Goal: Task Accomplishment & Management: Use online tool/utility

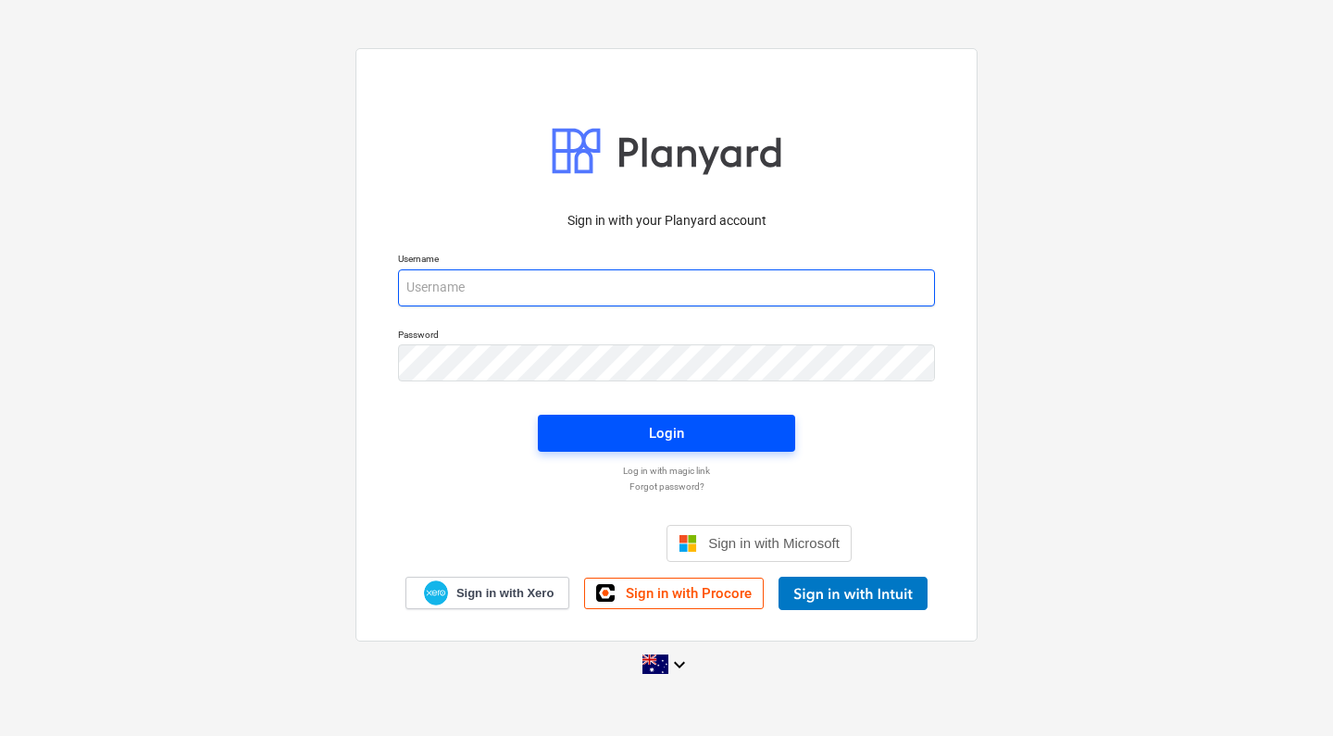
type input "[EMAIL_ADDRESS][DOMAIN_NAME]"
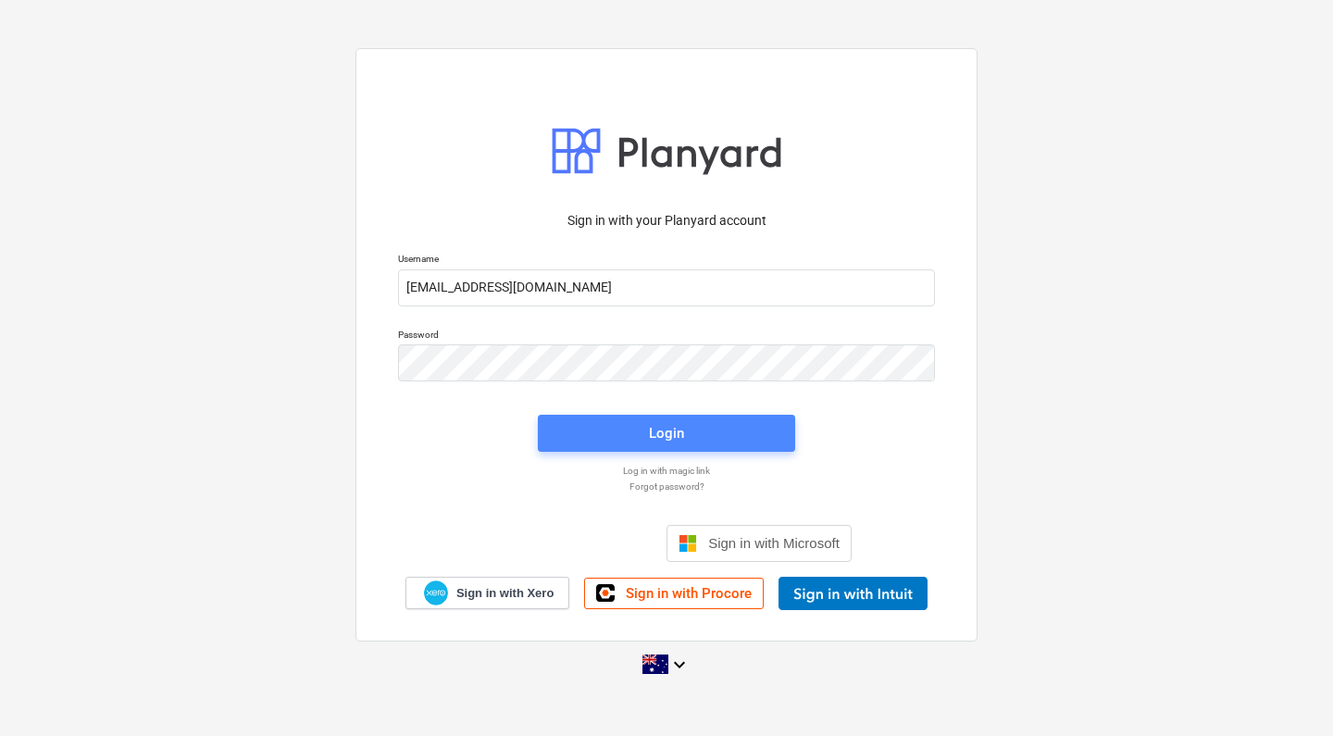
click at [656, 427] on div "Login" at bounding box center [666, 433] width 35 height 24
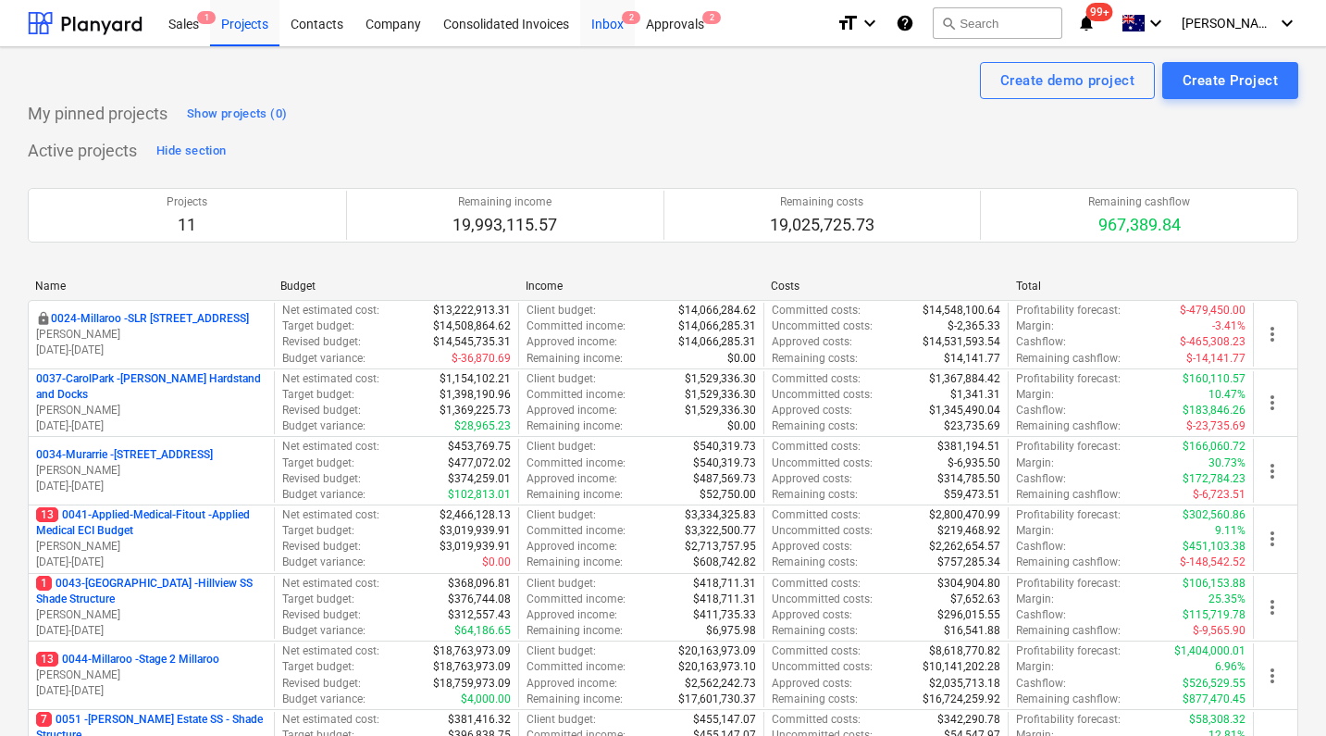
click at [616, 24] on div "Inbox 2" at bounding box center [607, 22] width 55 height 47
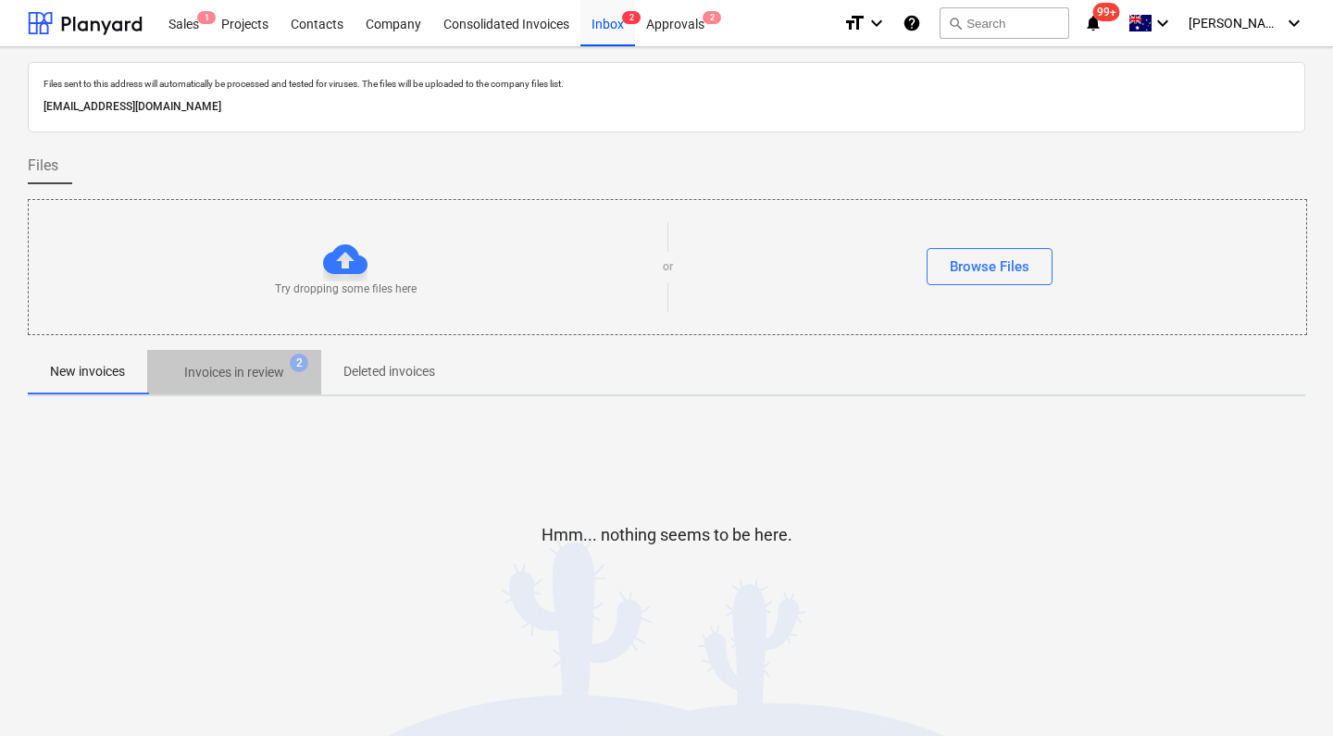
click at [267, 380] on p "Invoices in review" at bounding box center [234, 372] width 100 height 19
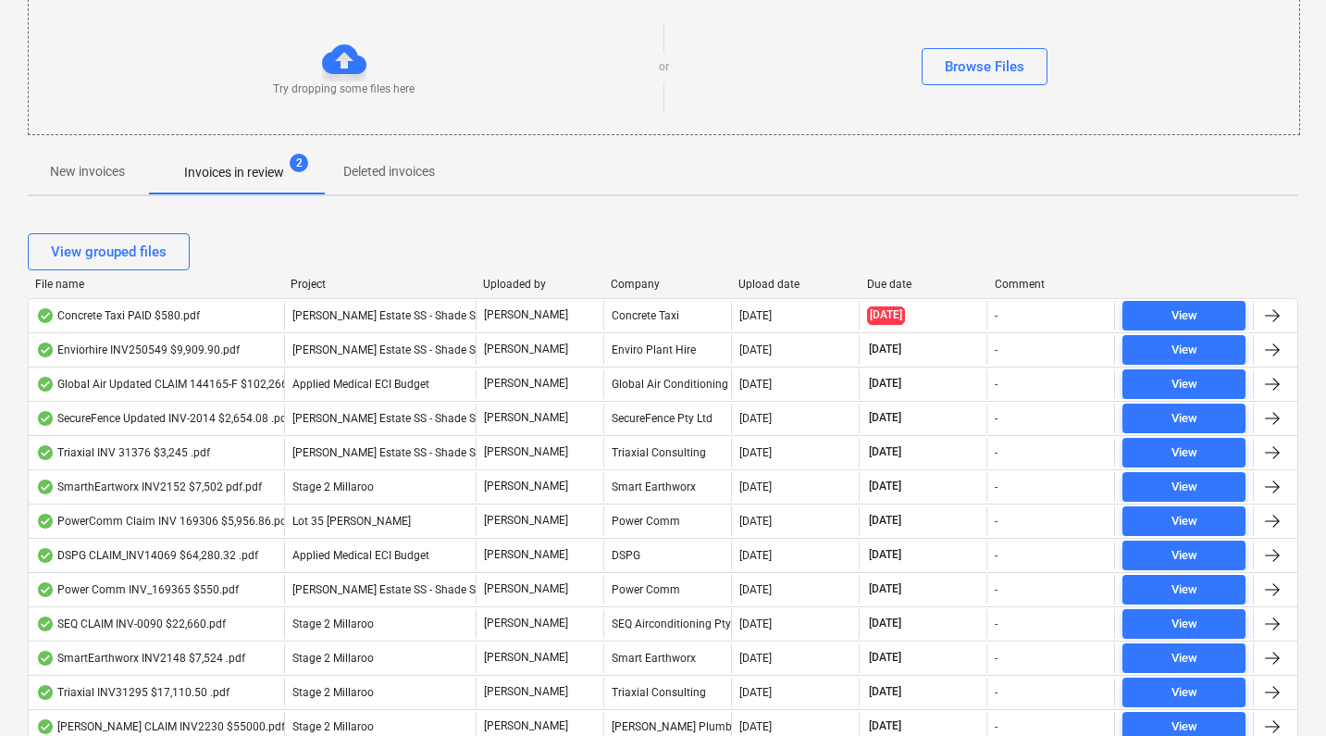
scroll to position [201, 0]
click at [73, 288] on div "File name" at bounding box center [155, 283] width 241 height 13
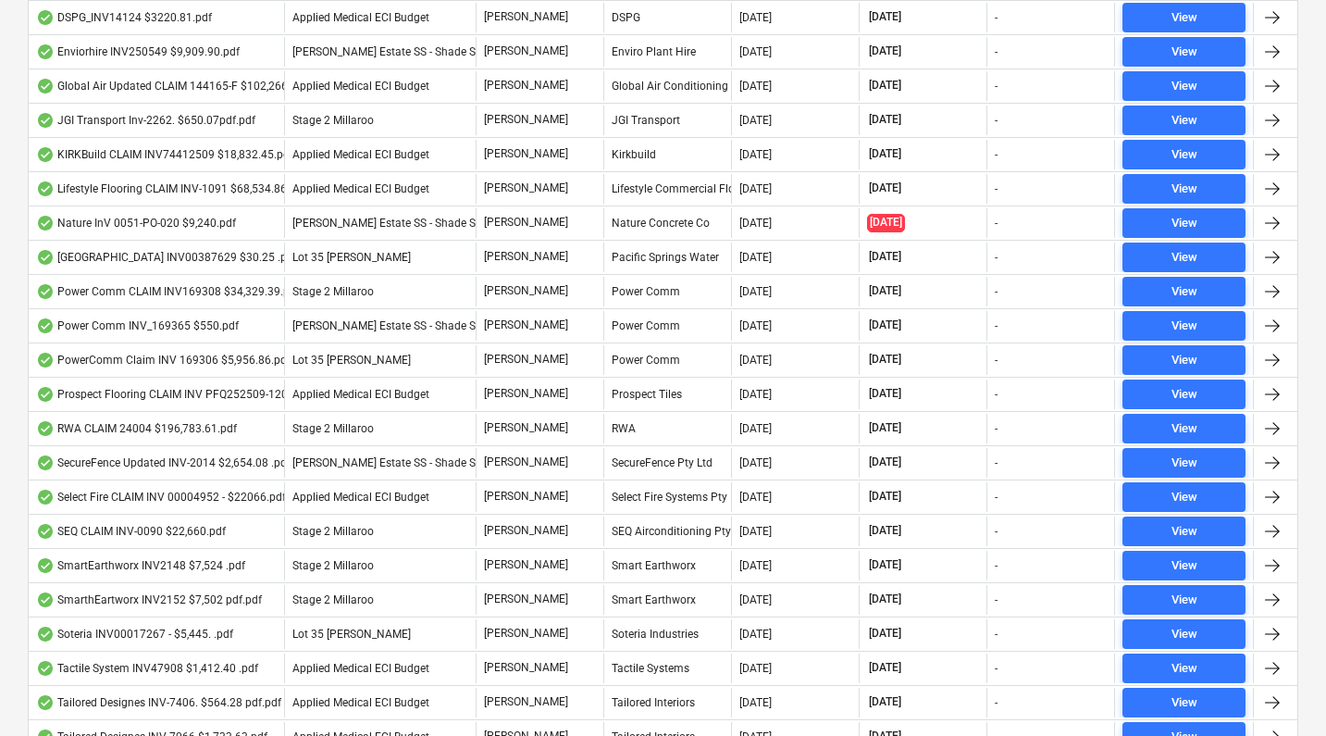
scroll to position [1165, 0]
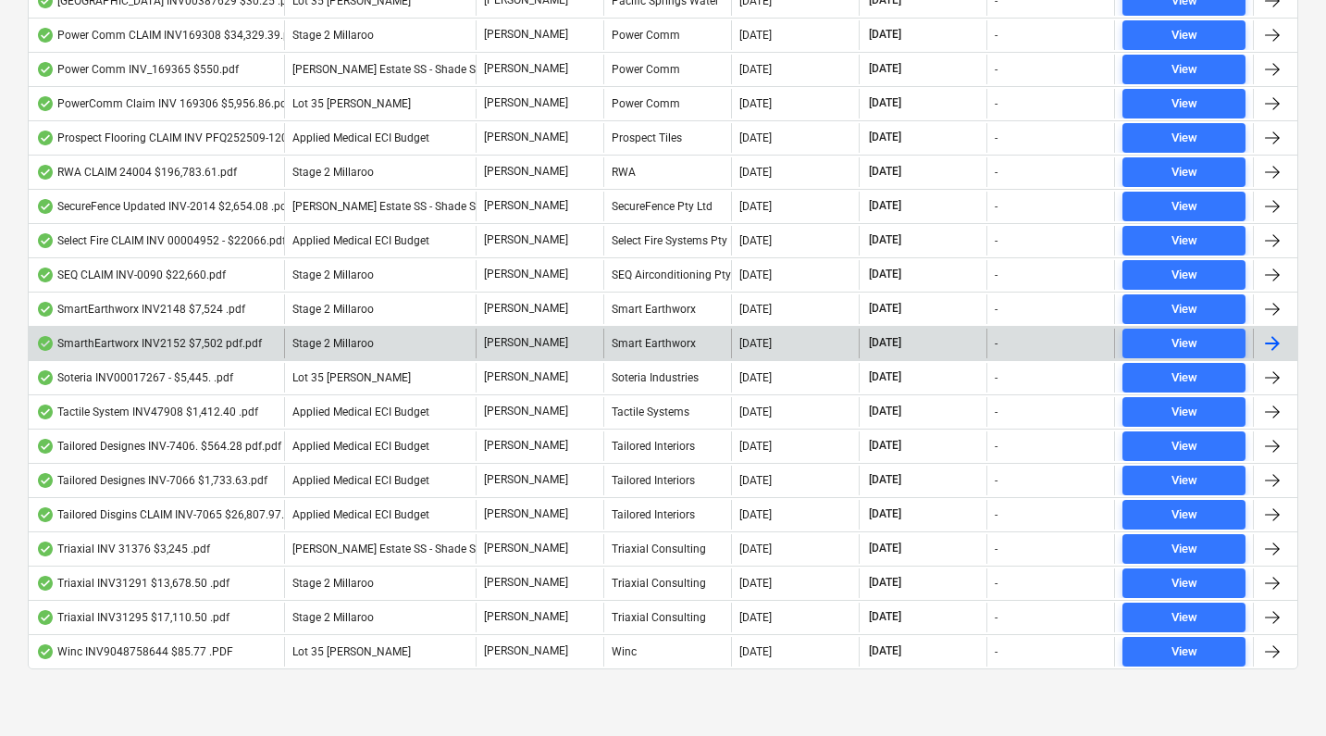
click at [154, 341] on div "SmarthEartworx INV2152 $7,502 pdf.pdf" at bounding box center [149, 343] width 226 height 15
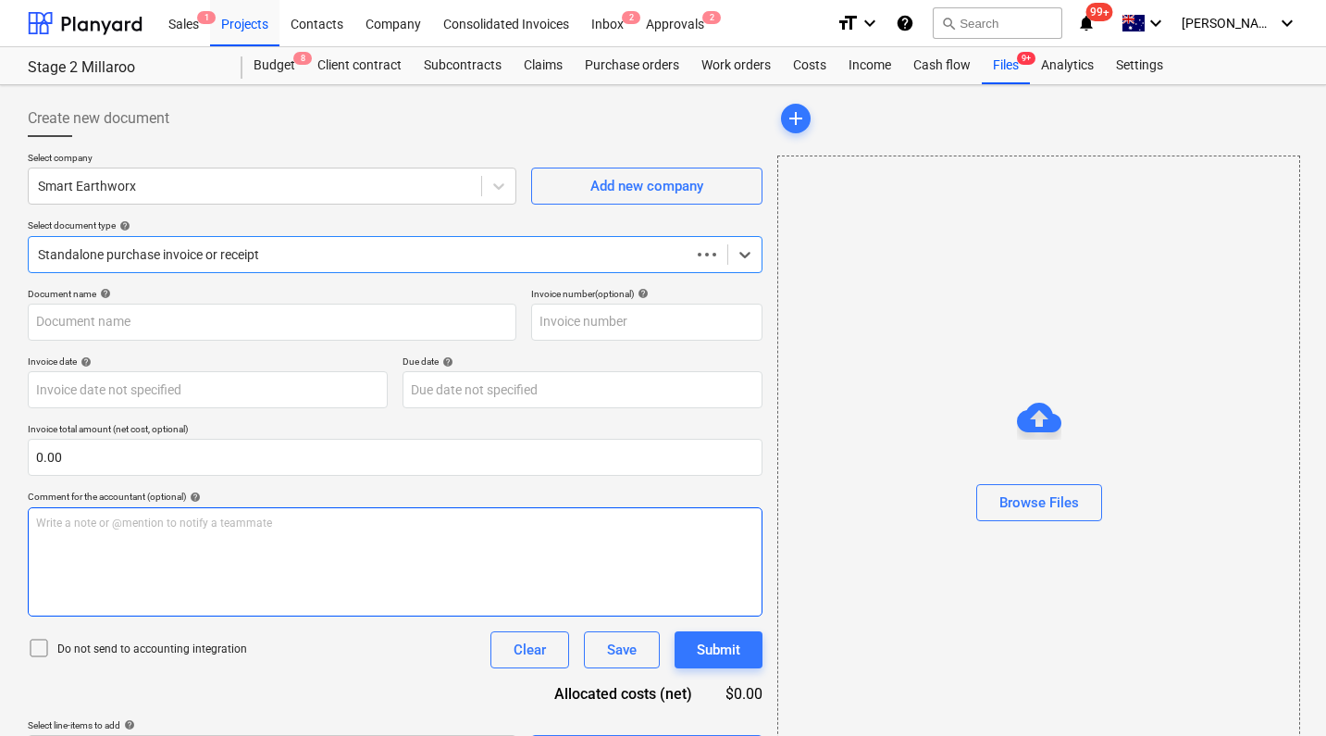
type input "INV2152"
type input "[DATE]"
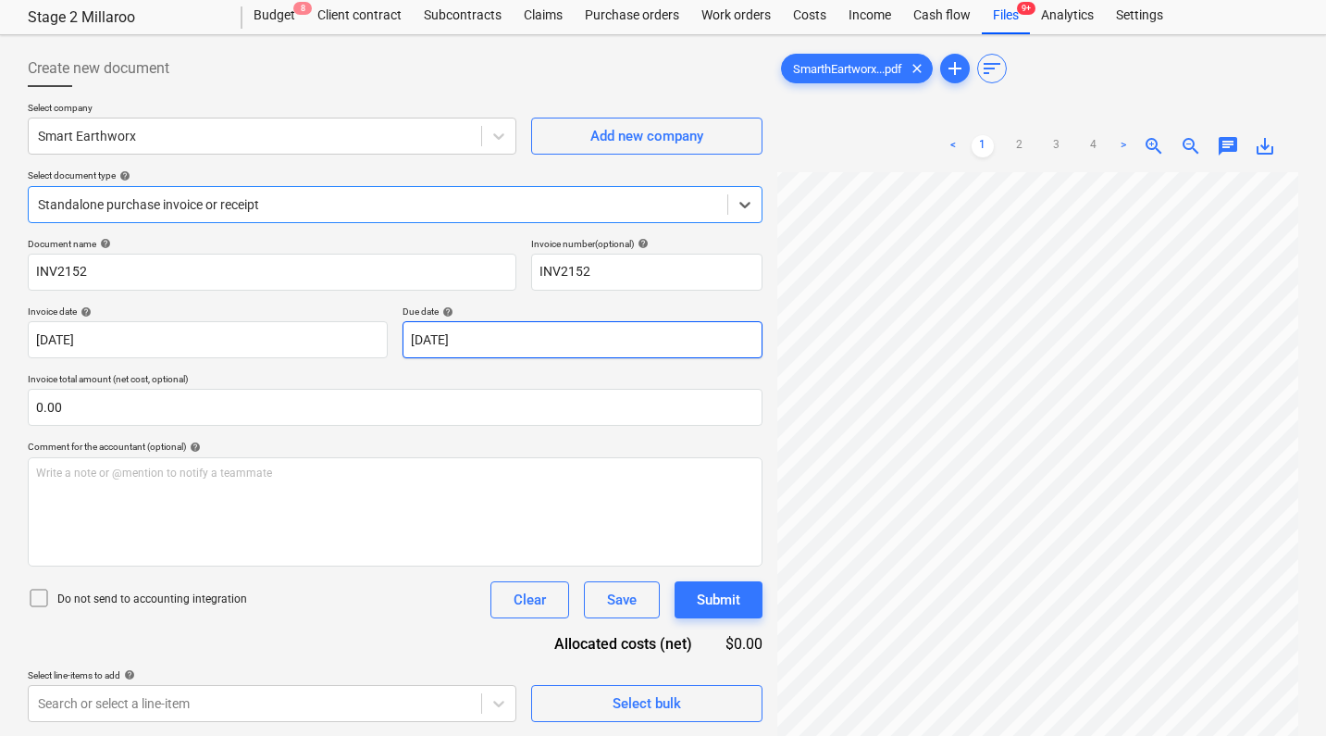
scroll to position [24, 0]
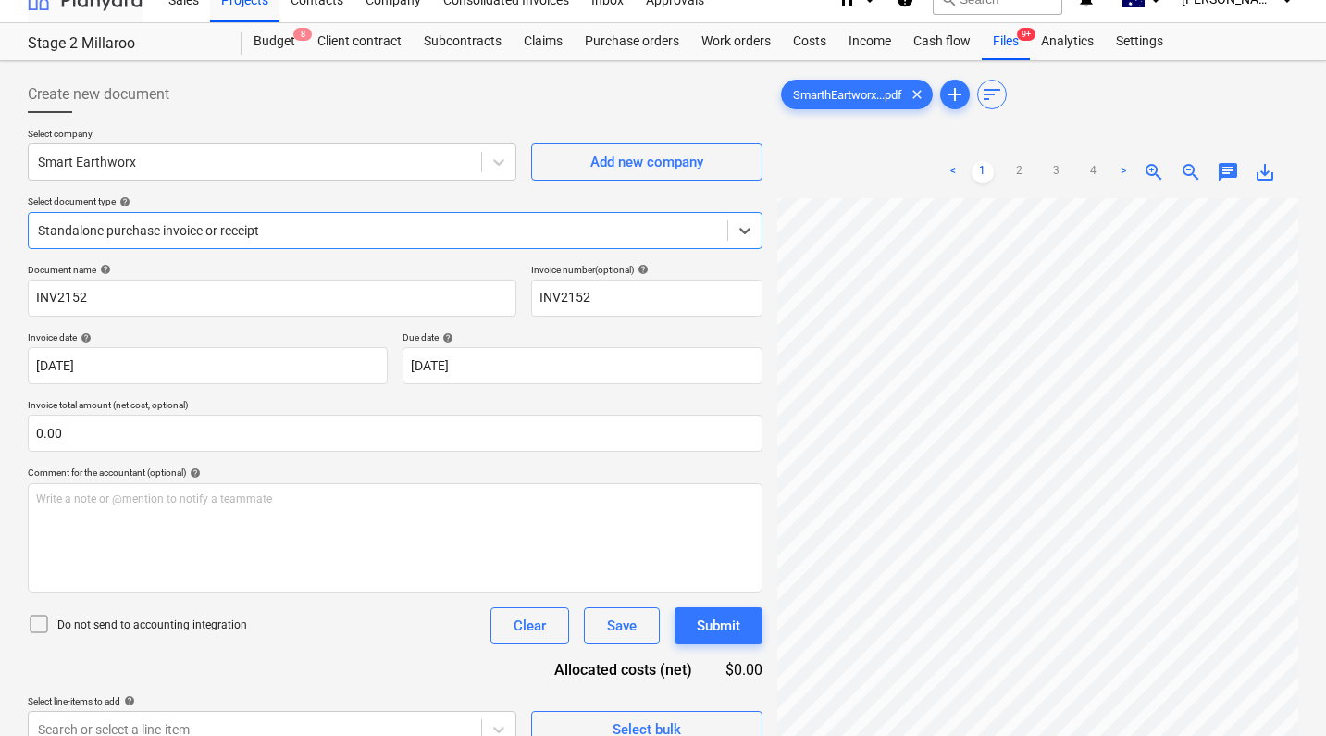
scroll to position [185, 0]
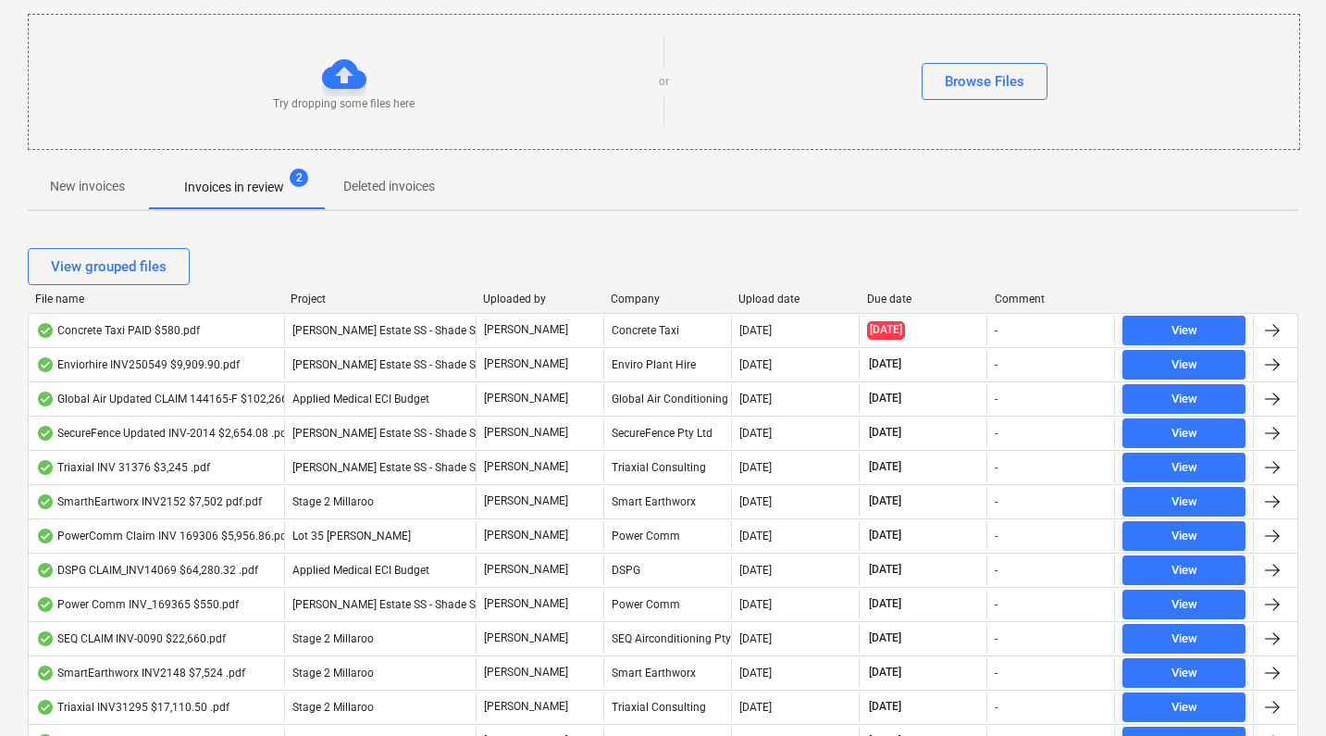
click at [65, 300] on div "File name" at bounding box center [155, 298] width 241 height 13
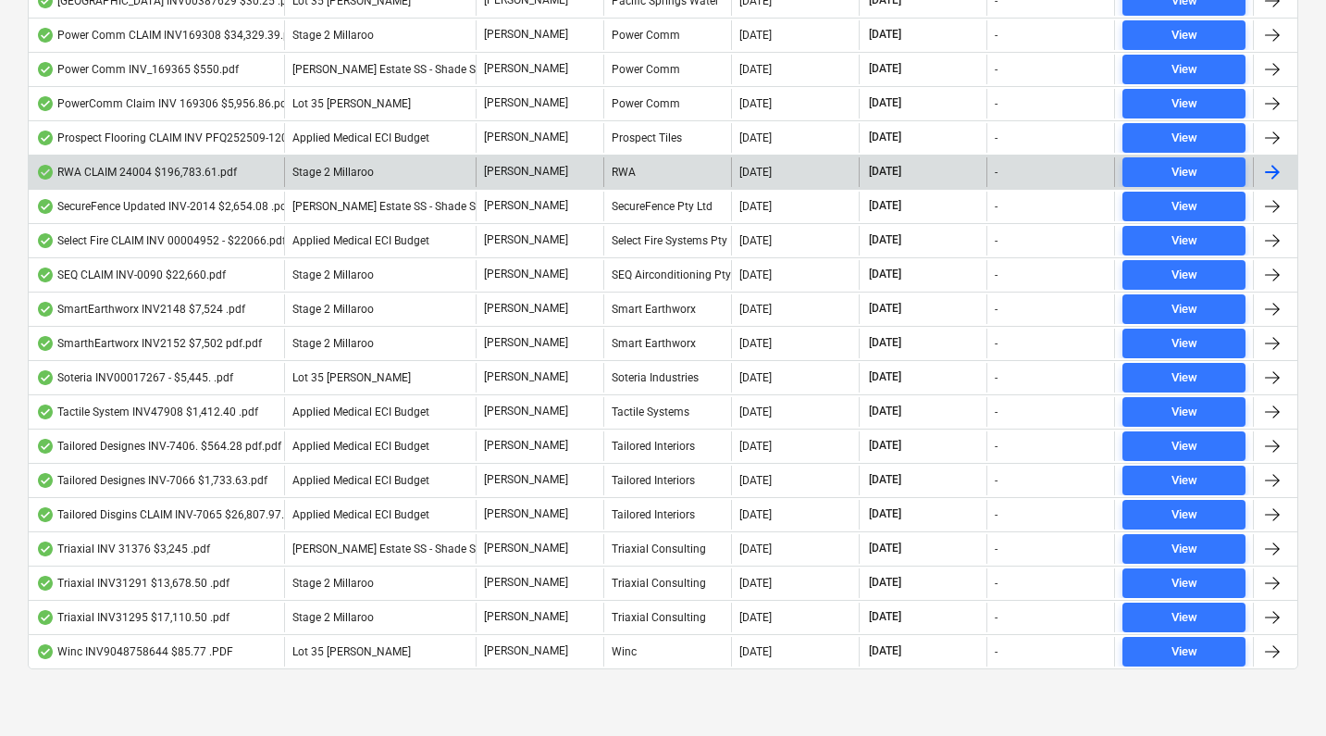
scroll to position [1121, 0]
